Goal: Task Accomplishment & Management: Use online tool/utility

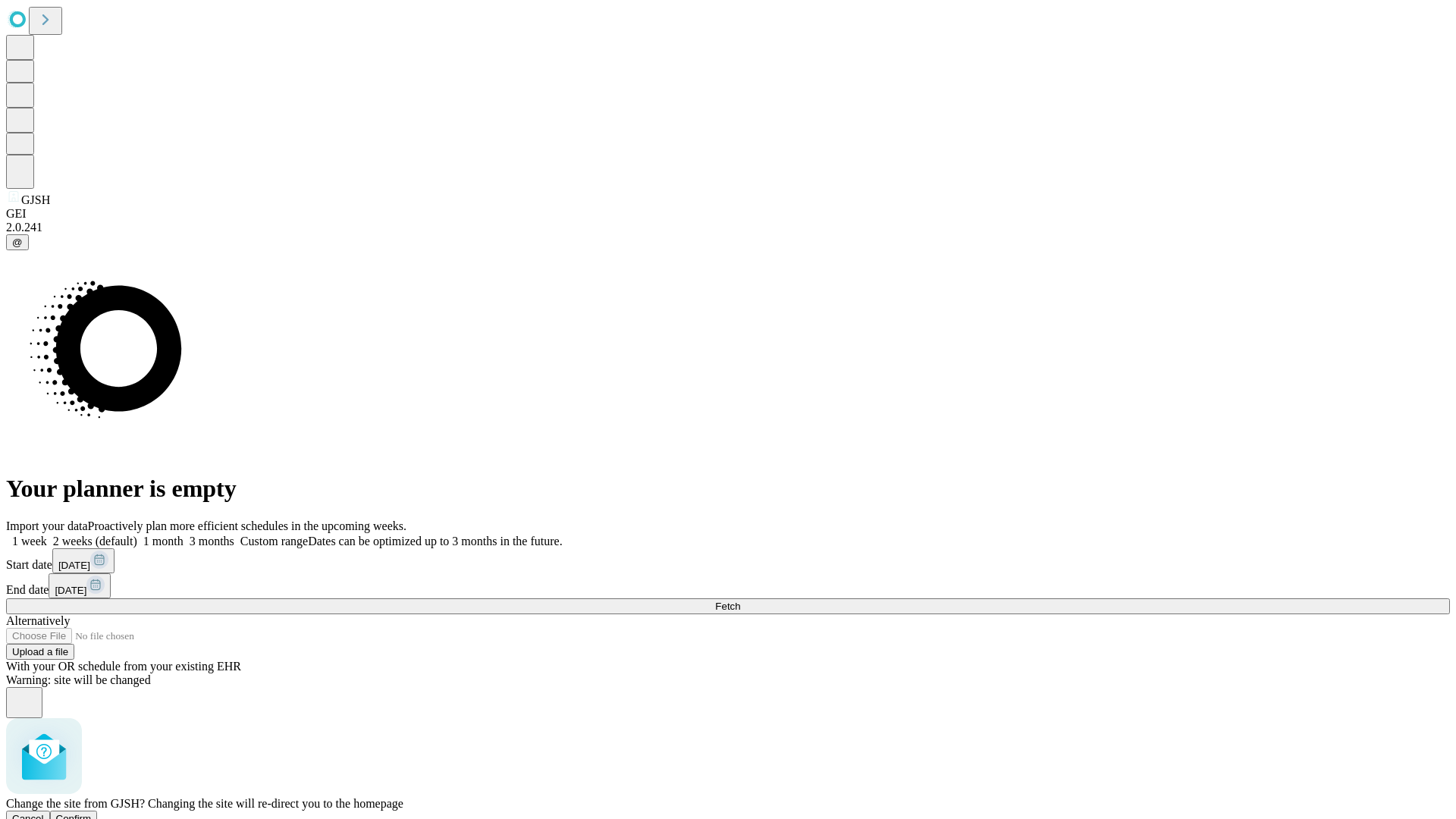
click at [91, 813] on span "Confirm" at bounding box center [74, 819] width 36 height 11
click at [184, 535] on label "1 month" at bounding box center [161, 541] width 46 height 13
click at [740, 601] on span "Fetch" at bounding box center [727, 607] width 25 height 11
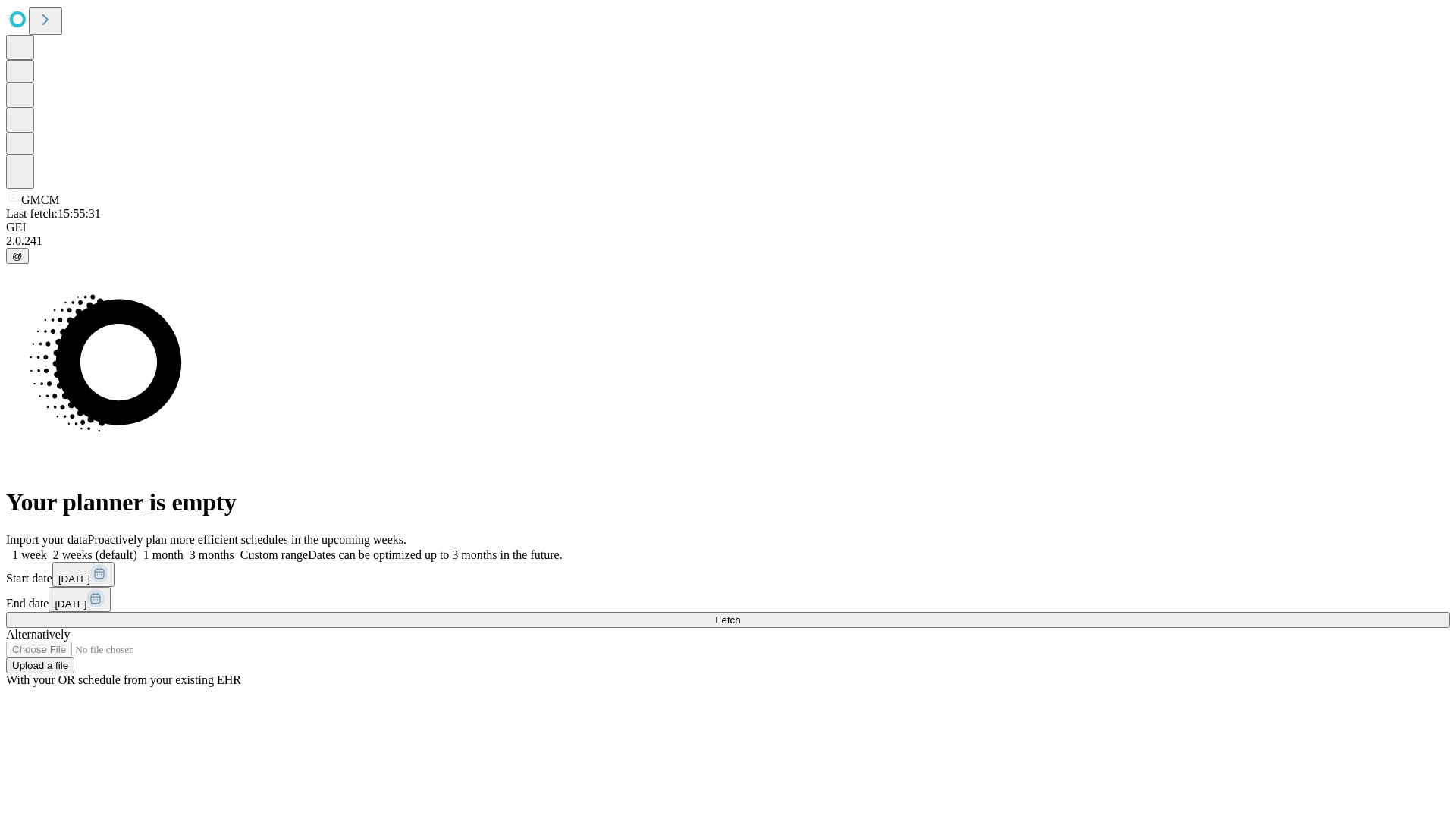
click at [184, 549] on label "1 month" at bounding box center [161, 555] width 46 height 13
click at [740, 615] on span "Fetch" at bounding box center [727, 620] width 25 height 11
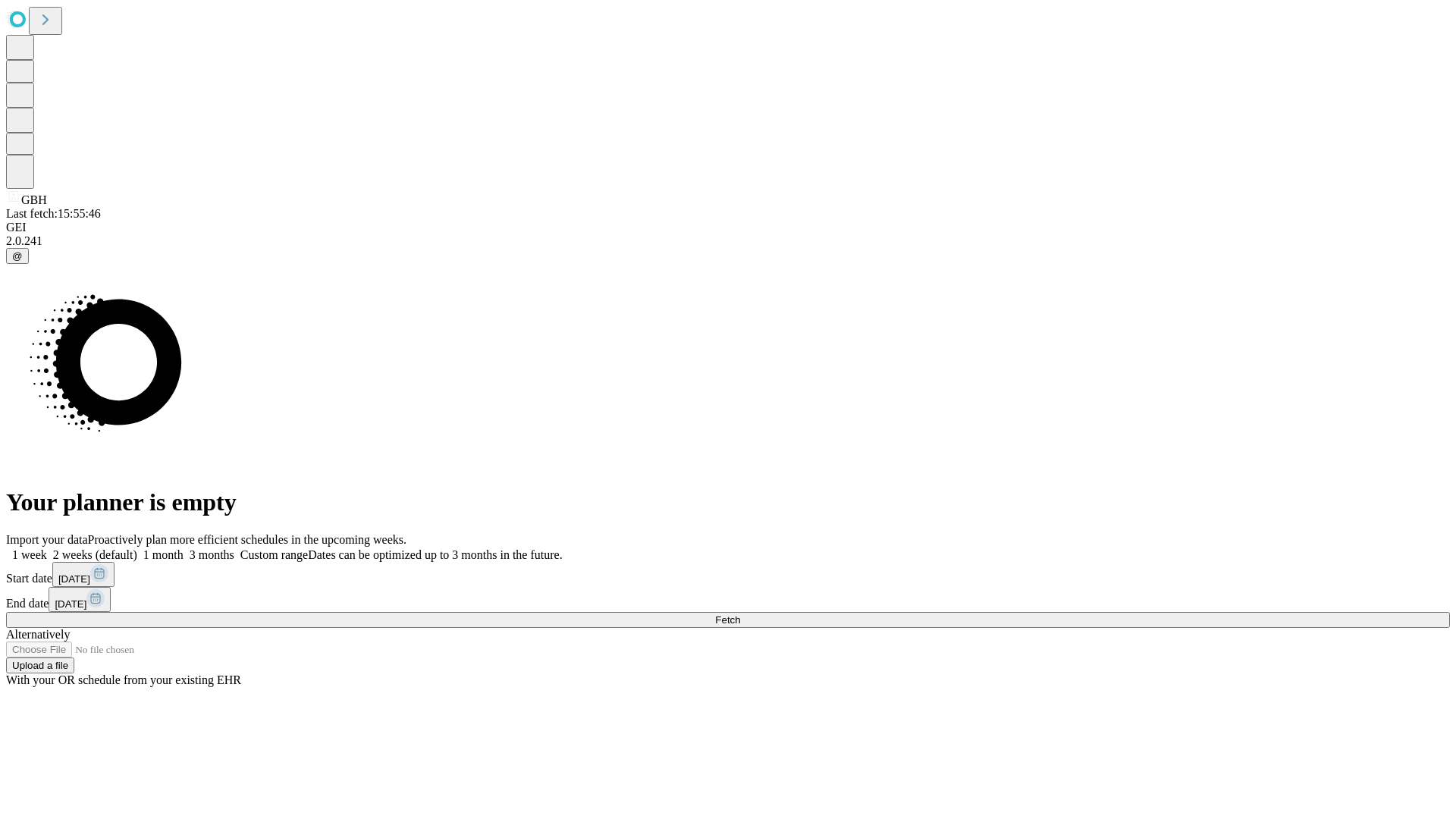
click at [184, 549] on label "1 month" at bounding box center [161, 555] width 46 height 13
click at [740, 615] on span "Fetch" at bounding box center [727, 620] width 25 height 11
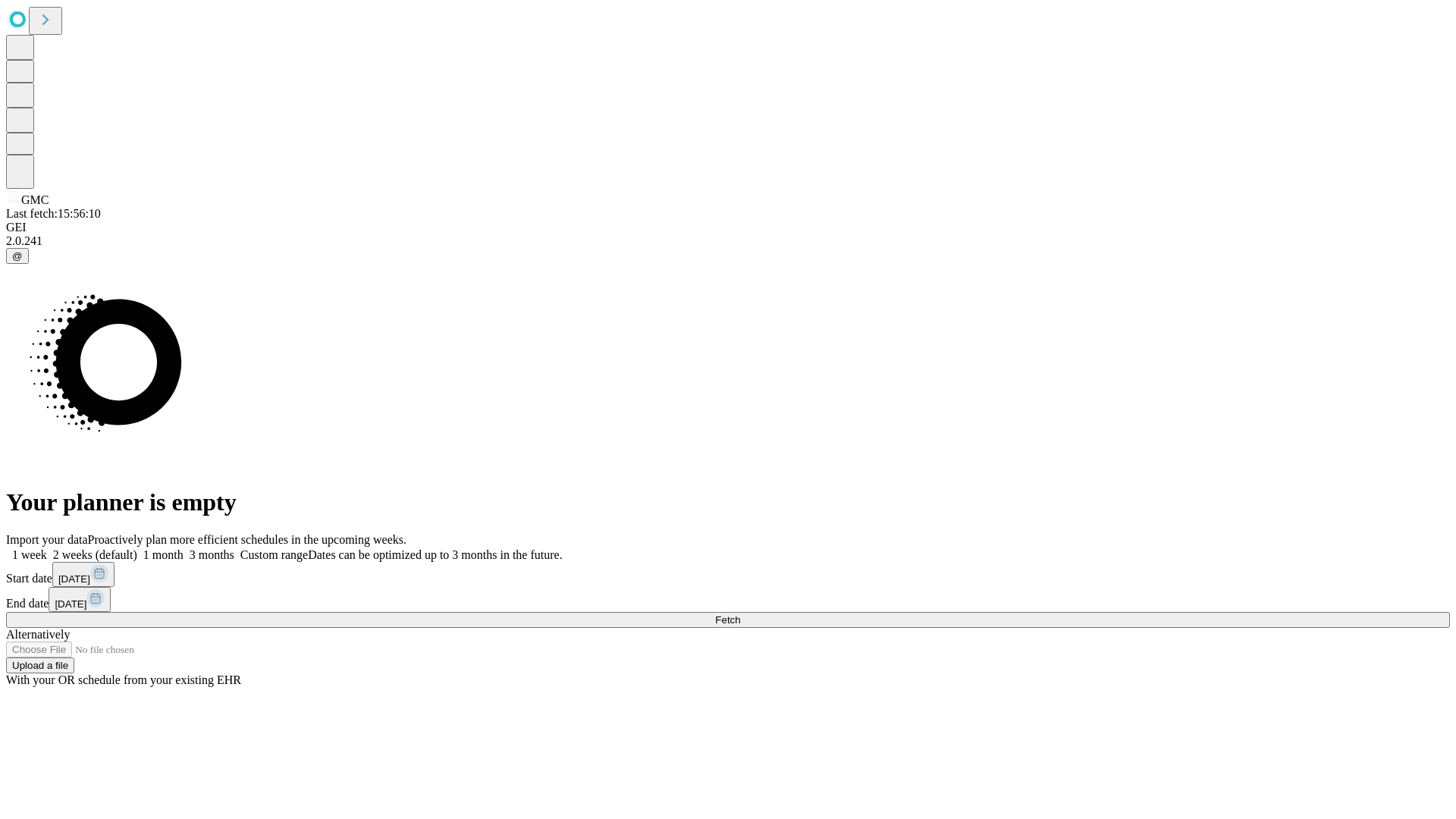
click at [184, 549] on label "1 month" at bounding box center [161, 555] width 46 height 13
click at [740, 615] on span "Fetch" at bounding box center [727, 620] width 25 height 11
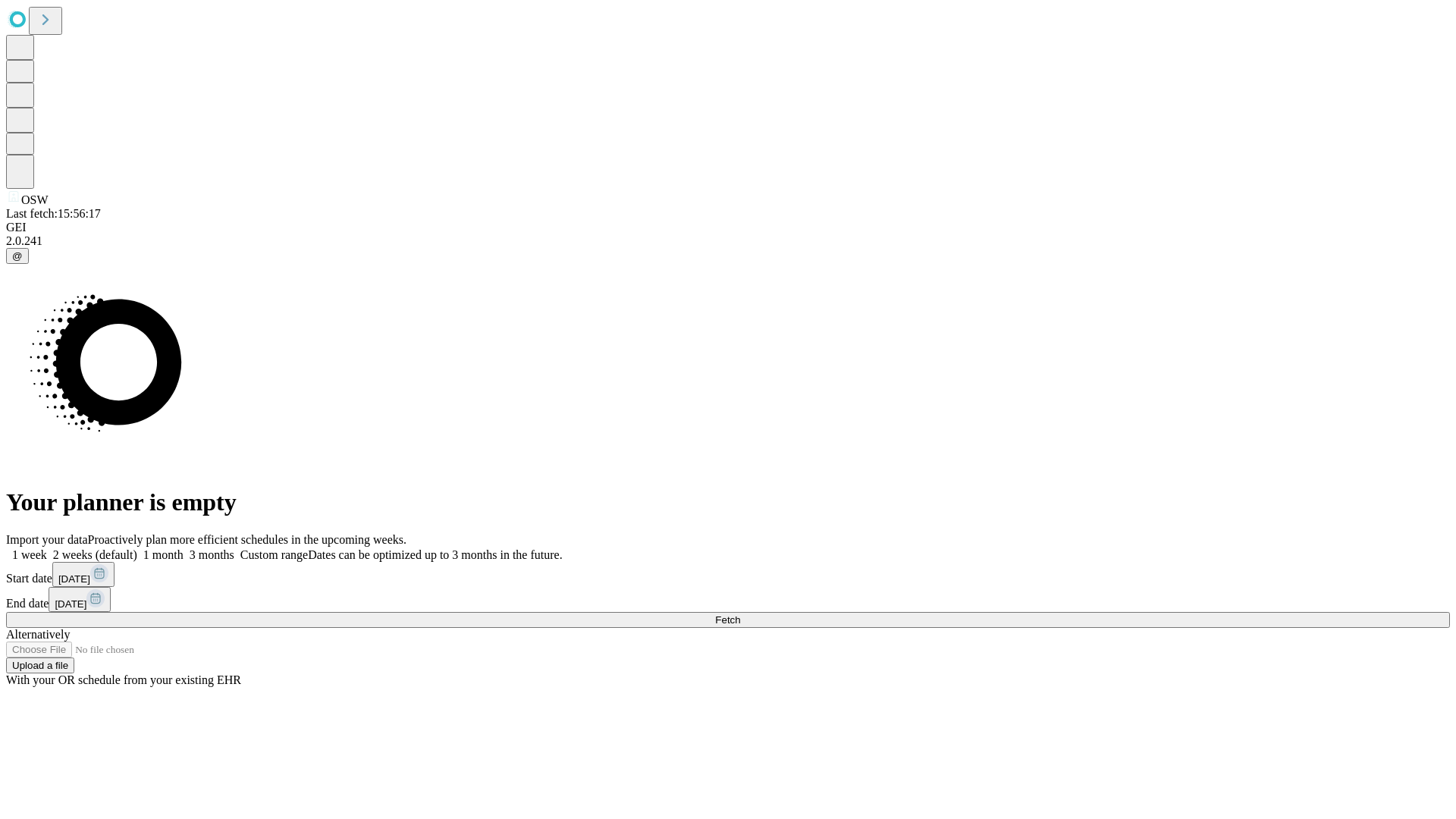
click at [184, 549] on label "1 month" at bounding box center [161, 555] width 46 height 13
click at [740, 615] on span "Fetch" at bounding box center [727, 620] width 25 height 11
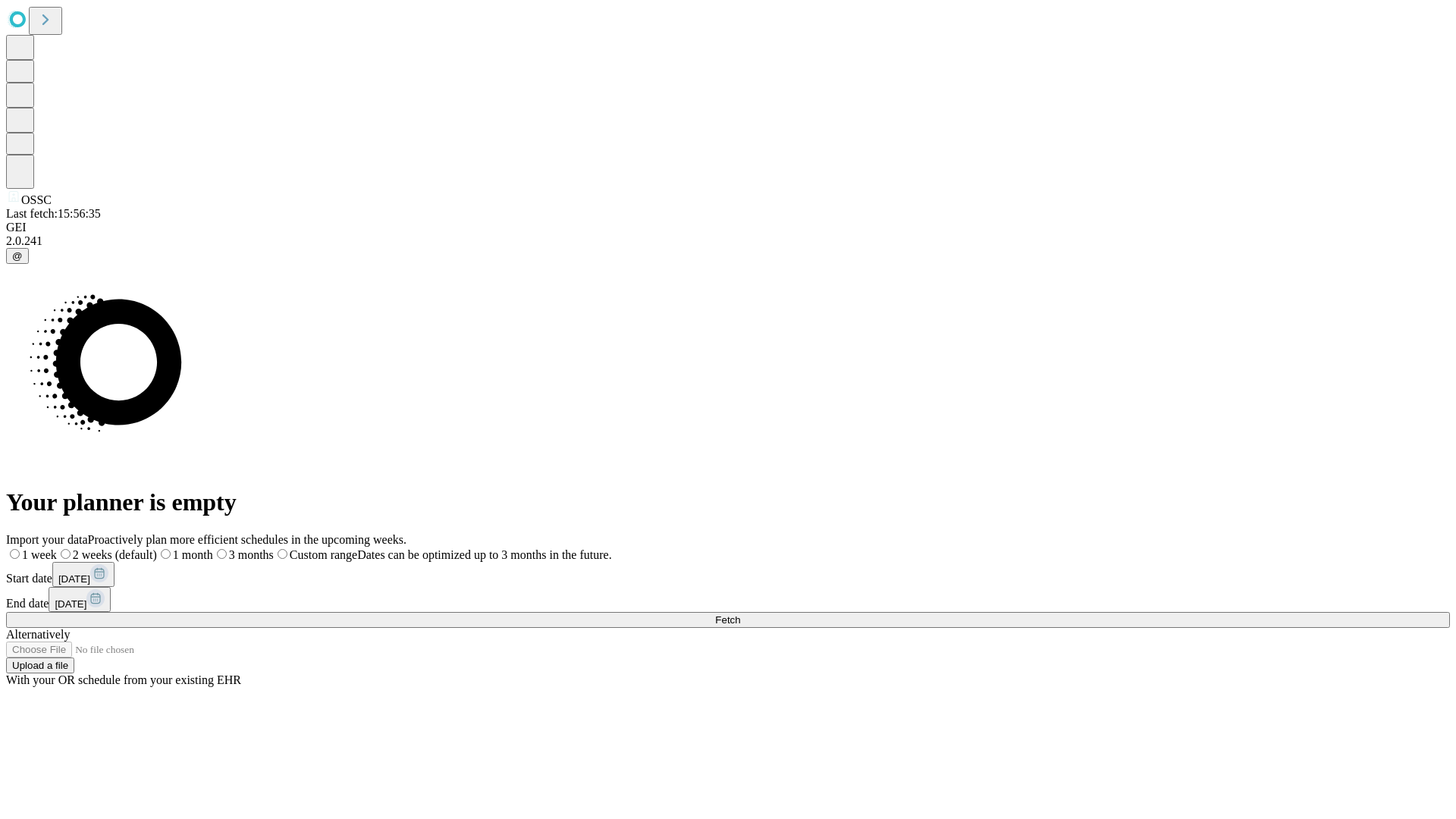
click at [213, 549] on label "1 month" at bounding box center [184, 555] width 56 height 13
click at [740, 615] on span "Fetch" at bounding box center [727, 620] width 25 height 11
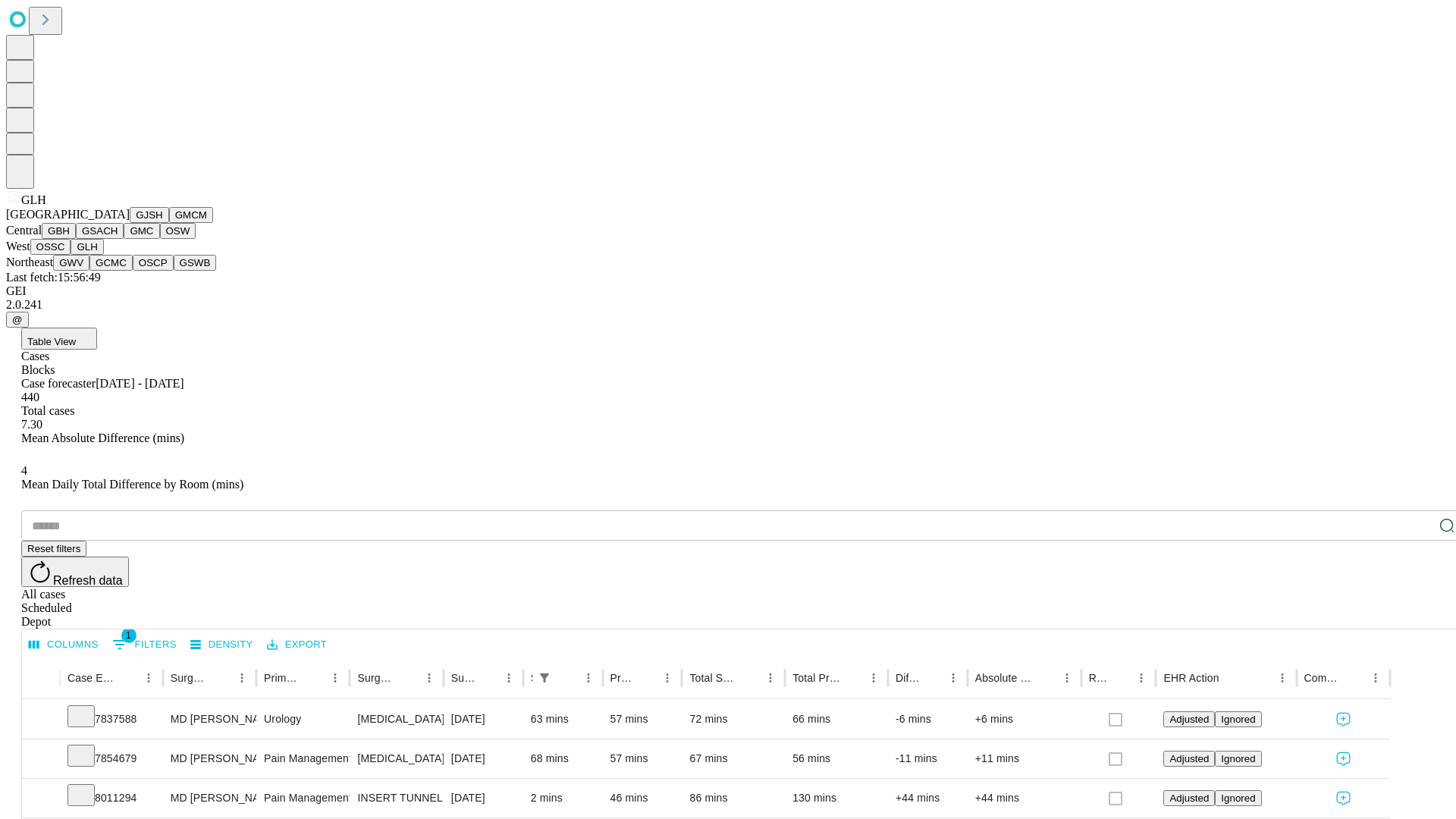
click at [90, 271] on button "GWV" at bounding box center [72, 263] width 37 height 16
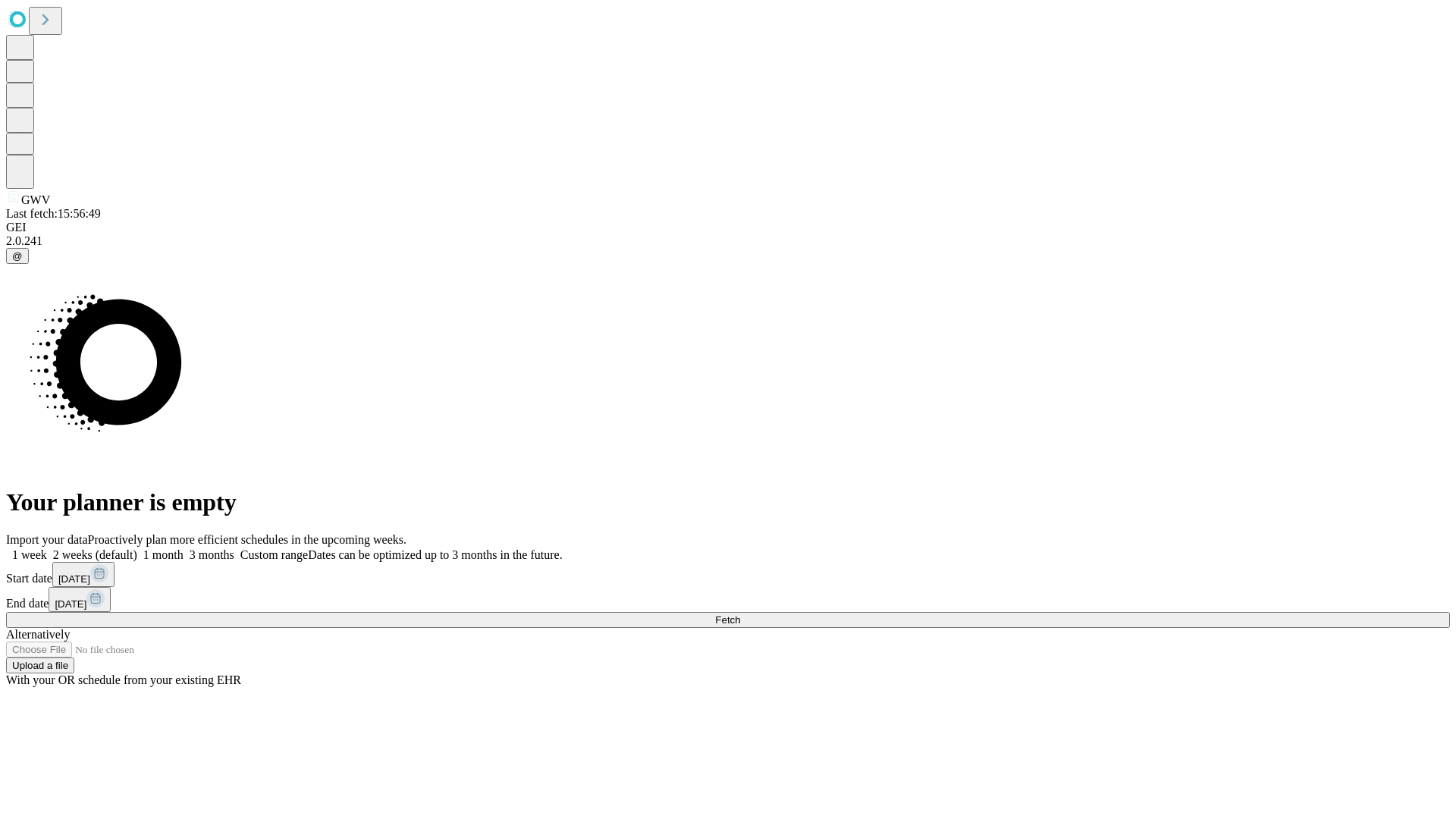
click at [184, 549] on label "1 month" at bounding box center [161, 555] width 46 height 13
click at [740, 615] on span "Fetch" at bounding box center [727, 620] width 25 height 11
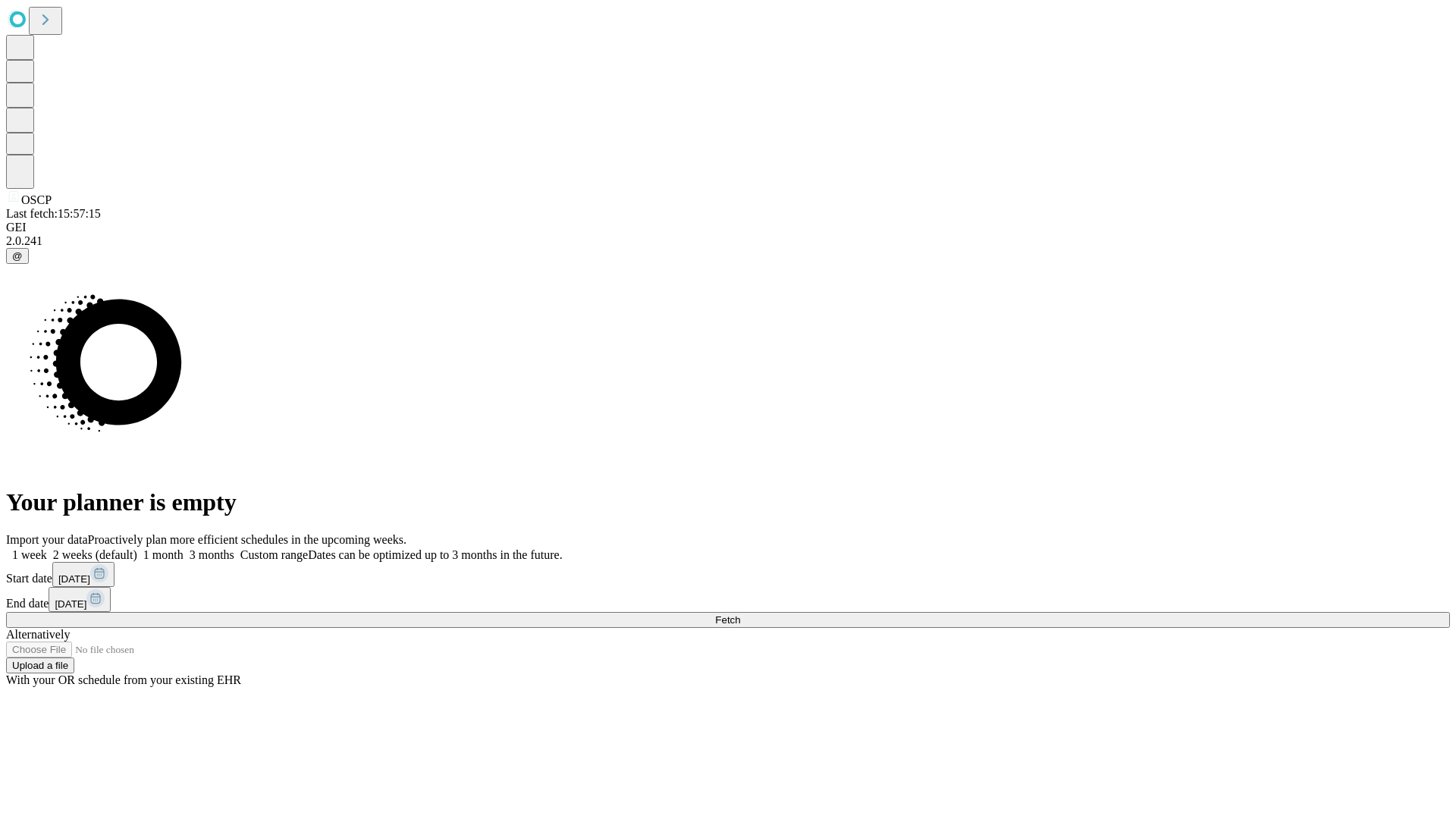
click at [184, 549] on label "1 month" at bounding box center [161, 555] width 46 height 13
click at [740, 615] on span "Fetch" at bounding box center [727, 620] width 25 height 11
